Goal: Task Accomplishment & Management: Manage account settings

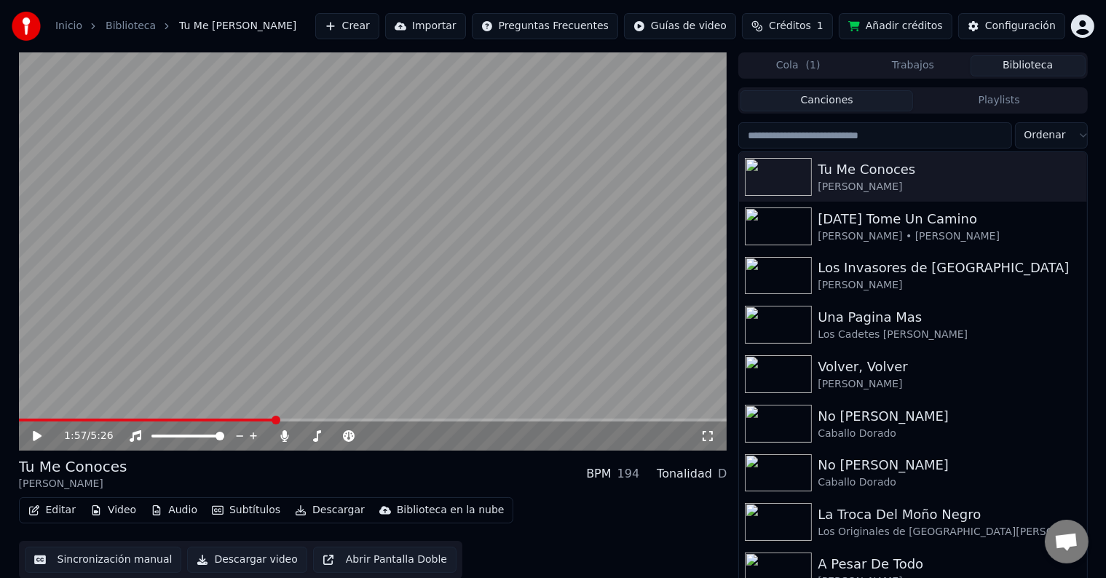
scroll to position [7, 0]
click at [34, 438] on icon at bounding box center [37, 436] width 9 height 10
click at [107, 416] on video at bounding box center [373, 251] width 708 height 398
click at [100, 422] on span at bounding box center [60, 420] width 82 height 3
click at [387, 341] on video at bounding box center [373, 251] width 708 height 398
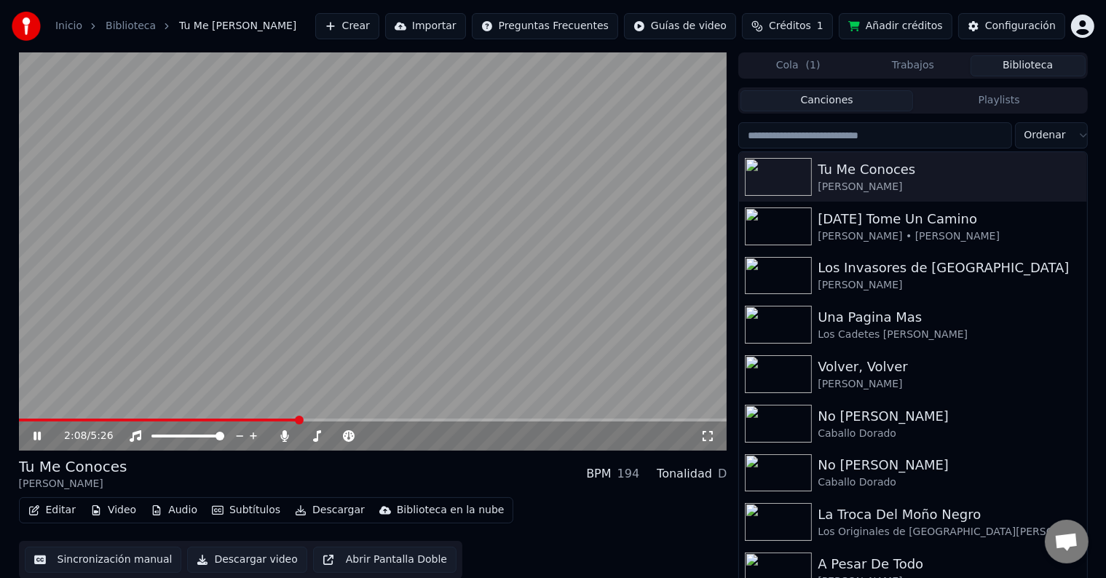
click at [36, 435] on icon at bounding box center [36, 436] width 7 height 9
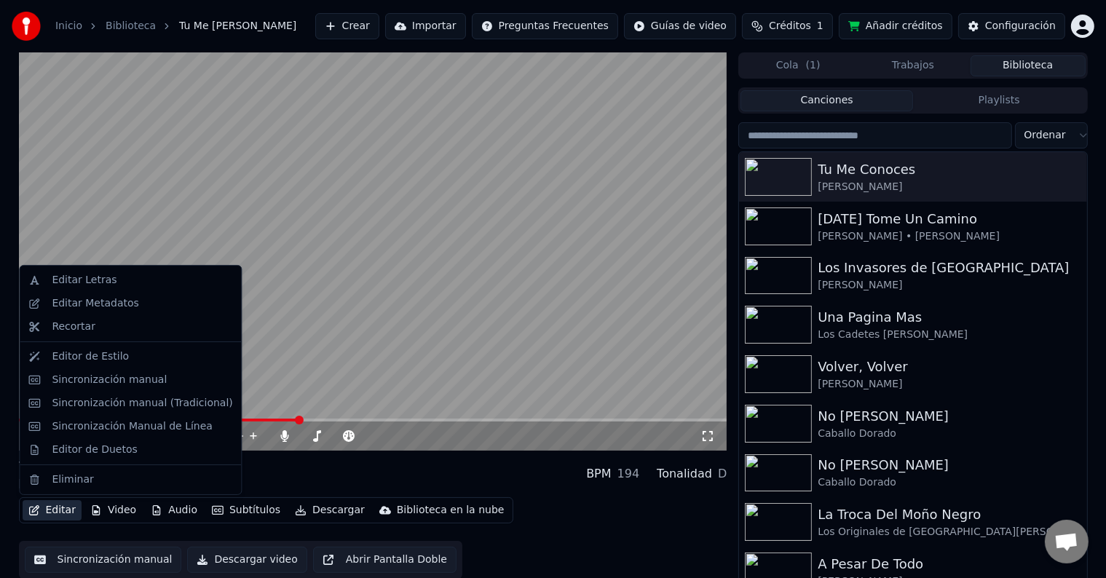
click at [60, 511] on button "Editar" at bounding box center [52, 510] width 59 height 20
click at [101, 379] on div "Sincronización manual" at bounding box center [109, 380] width 115 height 15
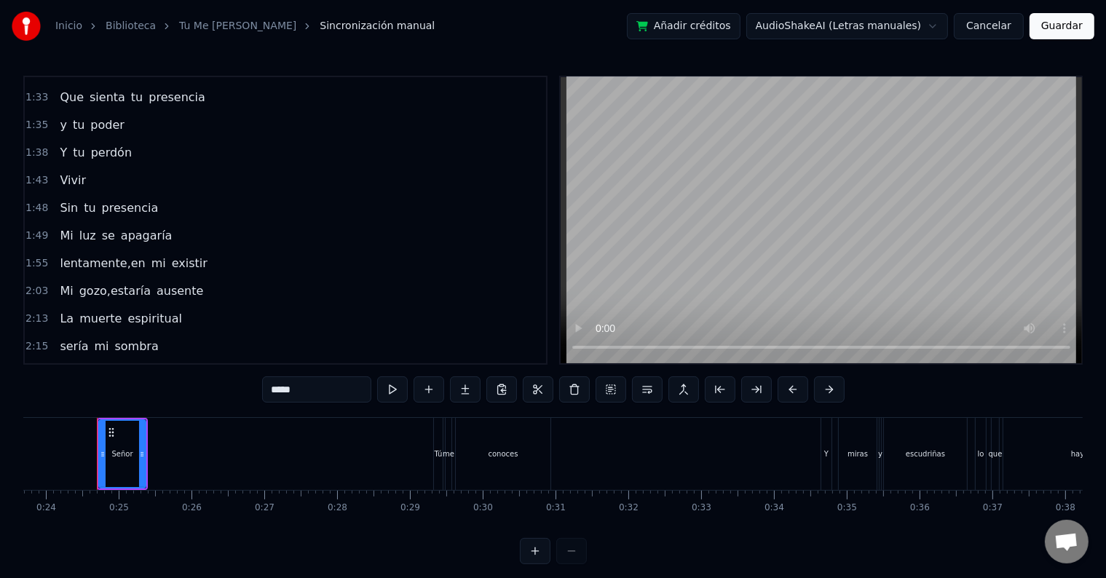
scroll to position [471, 0]
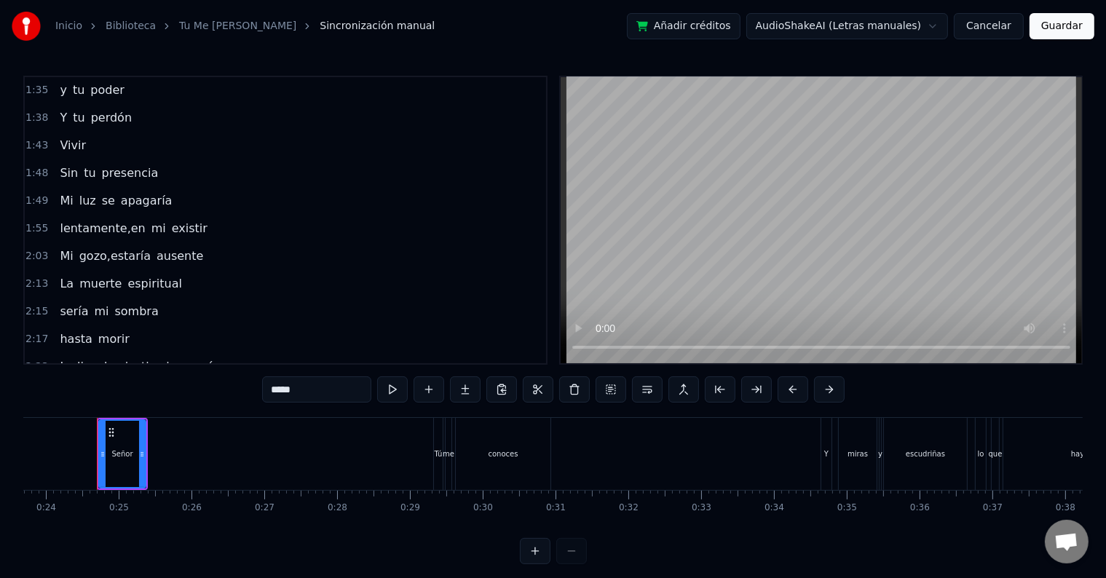
click at [106, 248] on span "gozo,estaría" at bounding box center [115, 256] width 74 height 17
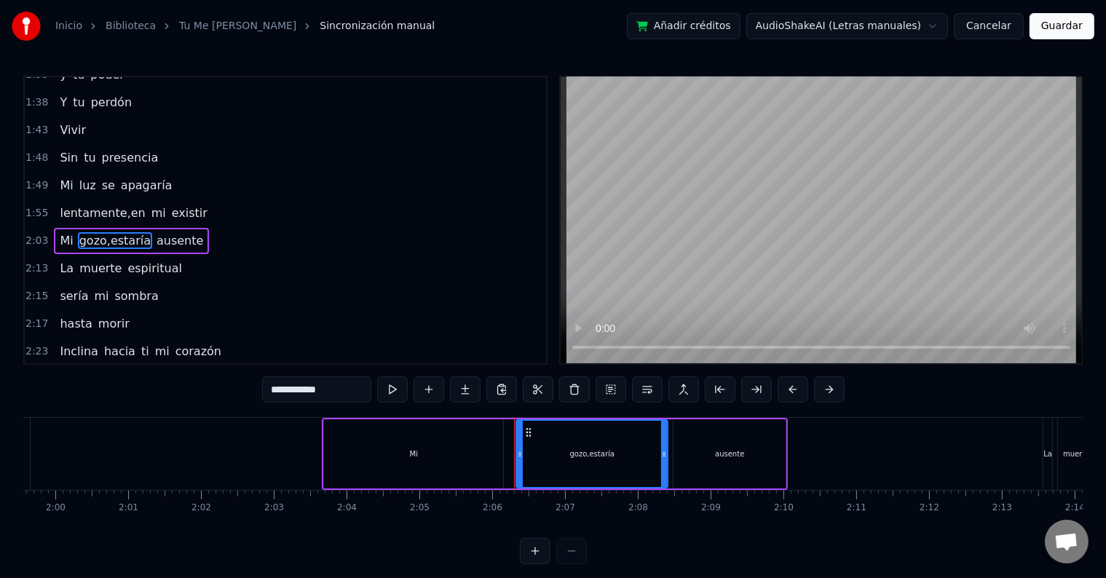
scroll to position [0, 9121]
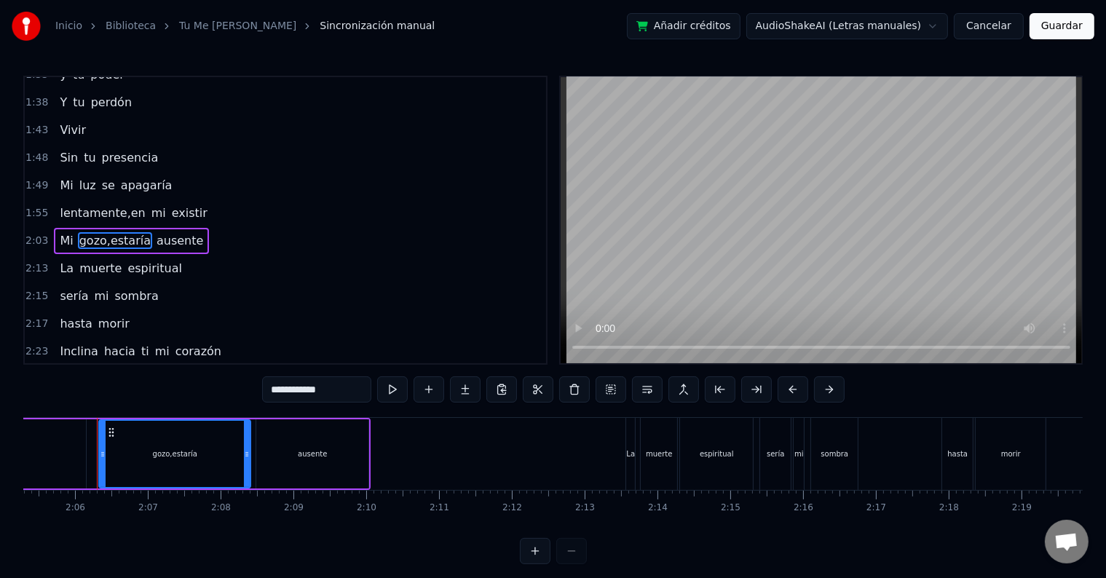
click at [300, 394] on input "**********" at bounding box center [316, 389] width 109 height 26
click at [279, 389] on input "**********" at bounding box center [298, 389] width 109 height 26
click at [279, 390] on input "**********" at bounding box center [298, 389] width 109 height 26
click at [64, 232] on span "Mi" at bounding box center [66, 240] width 16 height 17
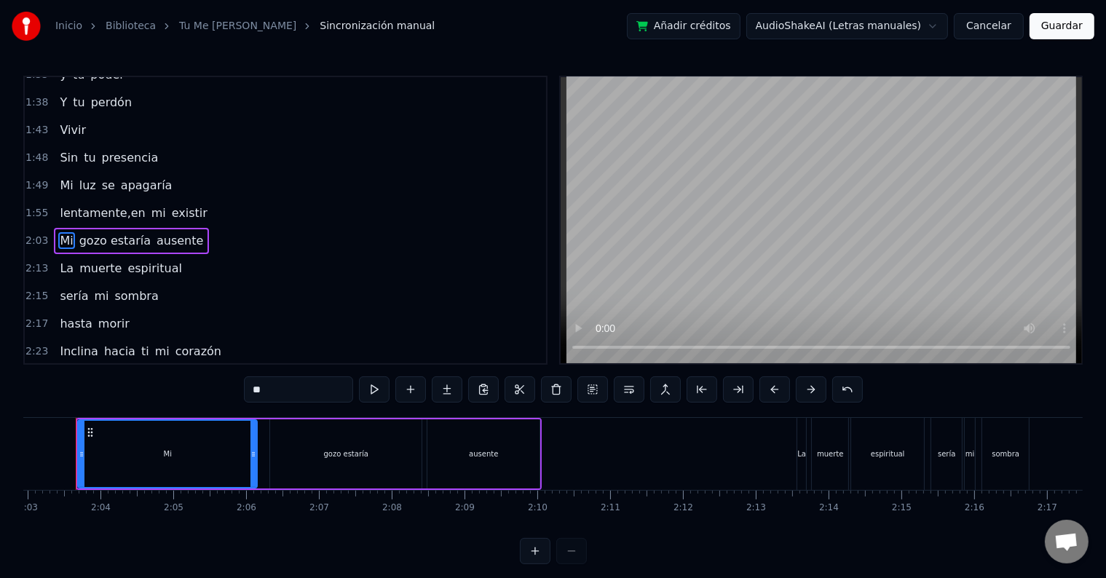
scroll to position [0, 8929]
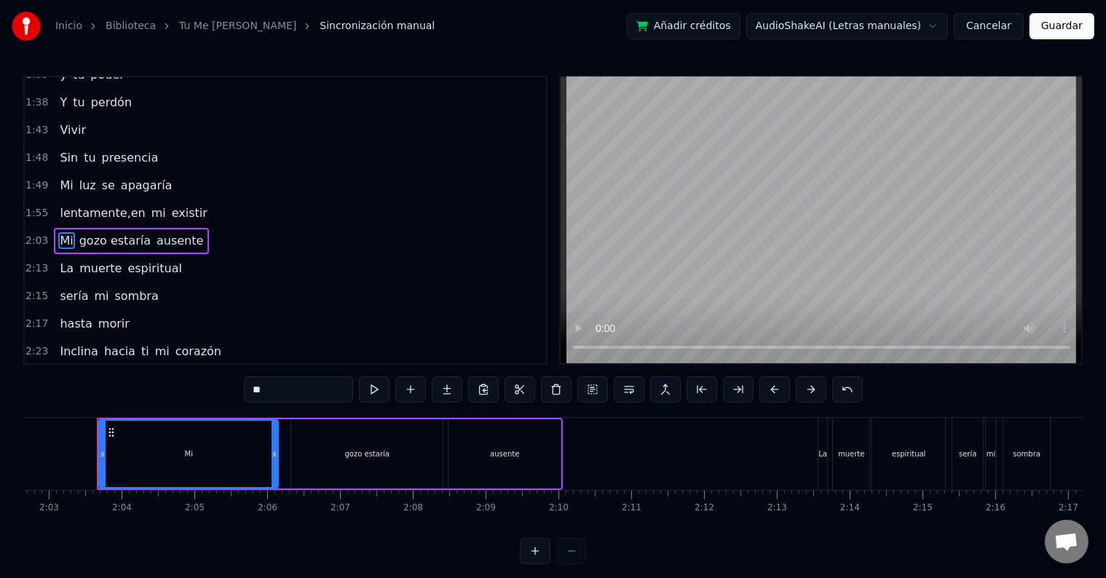
click at [272, 389] on input "**" at bounding box center [298, 389] width 109 height 26
type input "**"
click at [1051, 31] on button "Guardar" at bounding box center [1061, 26] width 65 height 26
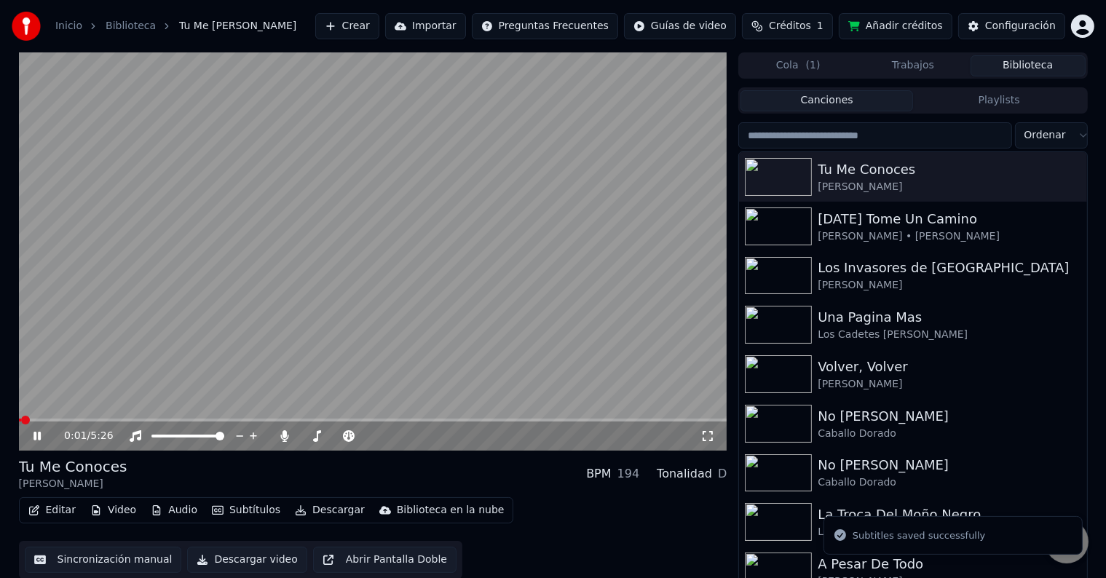
click at [250, 417] on video at bounding box center [373, 251] width 708 height 398
click at [277, 392] on video at bounding box center [373, 251] width 708 height 398
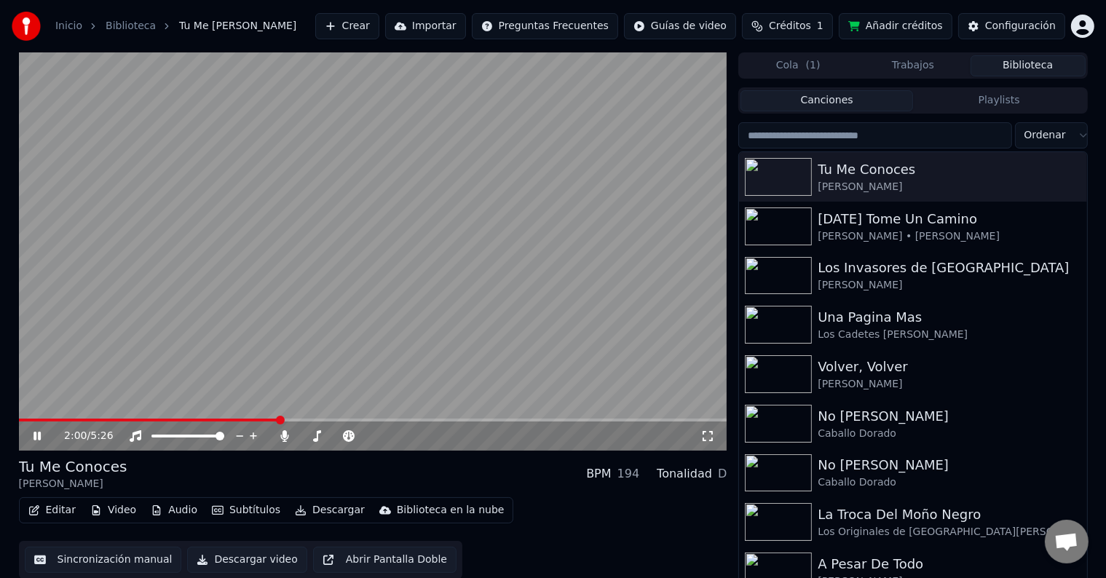
click at [278, 420] on span at bounding box center [373, 420] width 708 height 3
click at [348, 419] on span at bounding box center [373, 420] width 708 height 3
click at [388, 418] on video at bounding box center [373, 251] width 708 height 398
click at [388, 419] on span at bounding box center [373, 420] width 708 height 3
click at [422, 366] on video at bounding box center [373, 251] width 708 height 398
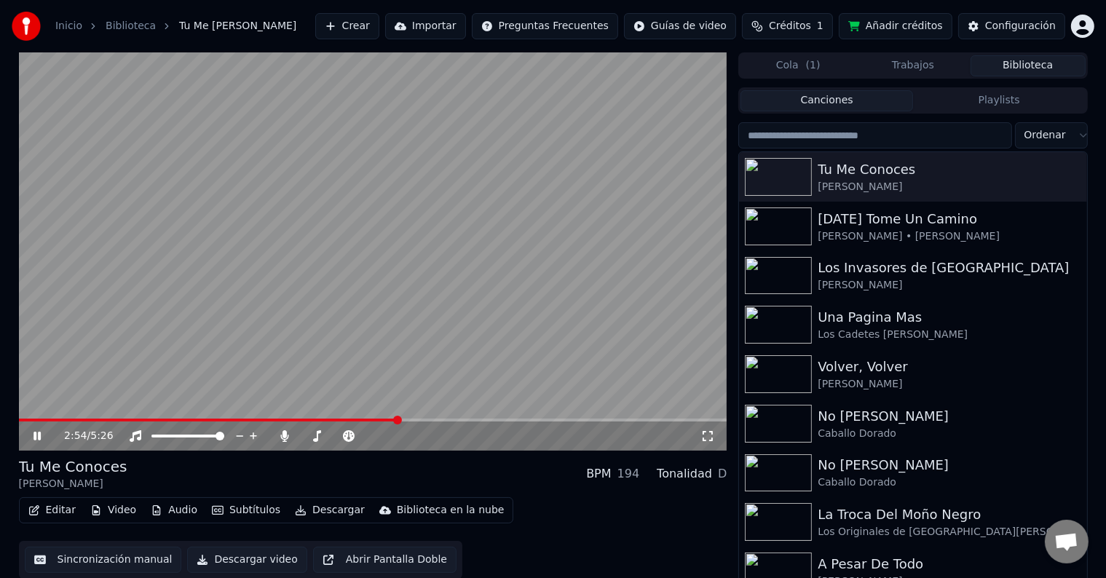
click at [460, 419] on div "2:54 / 5:26" at bounding box center [373, 251] width 708 height 398
click at [460, 419] on span at bounding box center [373, 420] width 708 height 3
click at [392, 354] on video at bounding box center [373, 251] width 708 height 398
click at [35, 432] on icon at bounding box center [36, 436] width 7 height 9
